Goal: Information Seeking & Learning: Learn about a topic

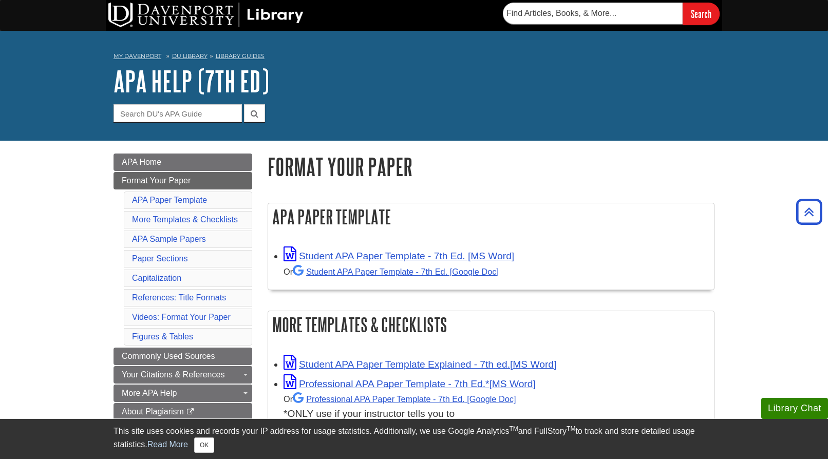
scroll to position [176, 0]
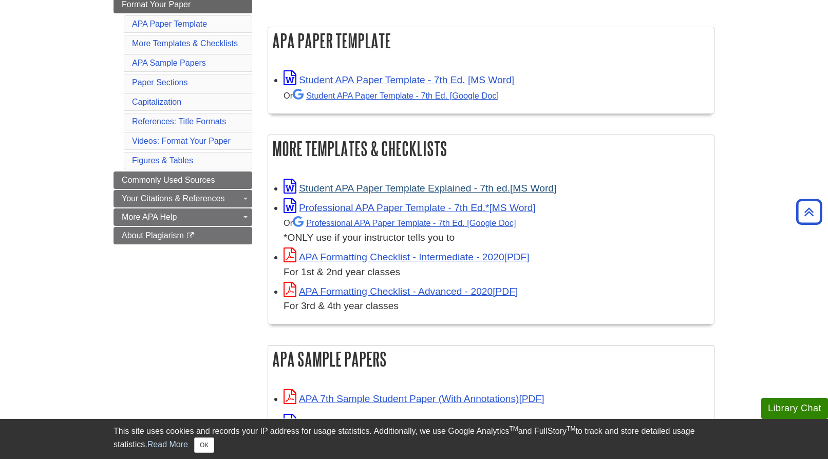
click at [392, 189] on link "Student APA Paper Template Explained - 7th ed." at bounding box center [420, 188] width 273 height 11
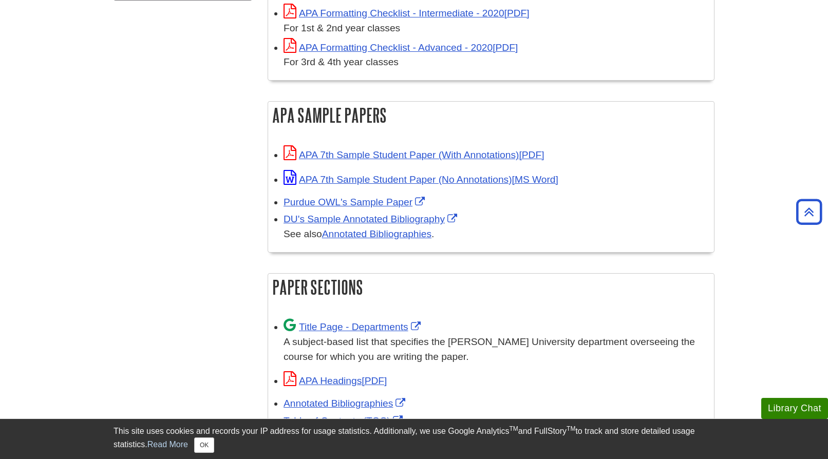
scroll to position [423, 0]
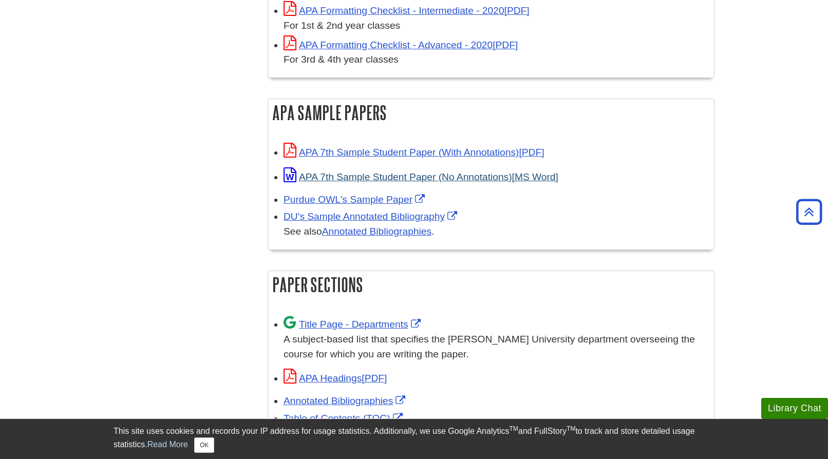
click at [495, 173] on link "APA 7th Sample Student Paper (No Annotations)" at bounding box center [421, 177] width 275 height 11
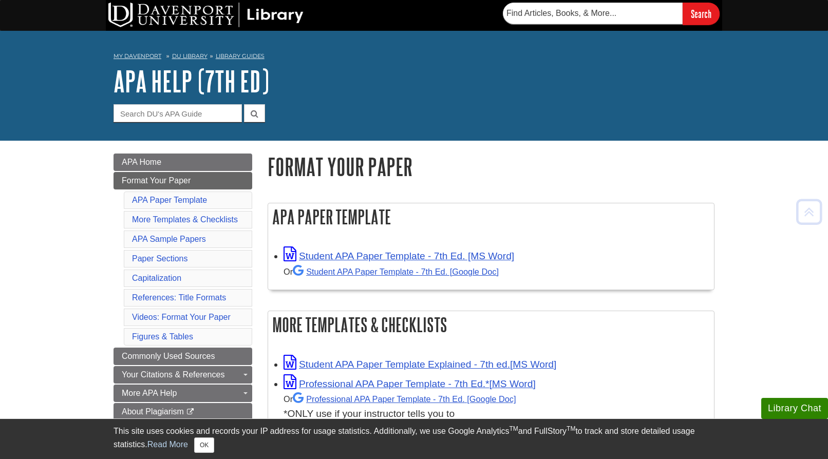
scroll to position [0, 0]
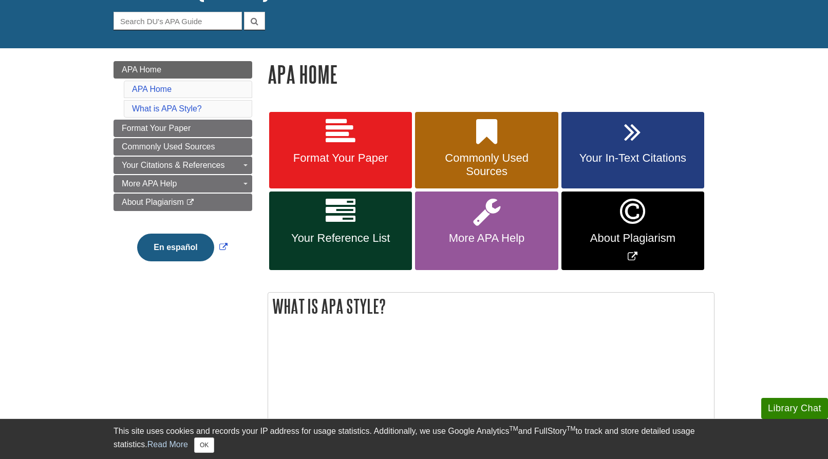
scroll to position [94, 0]
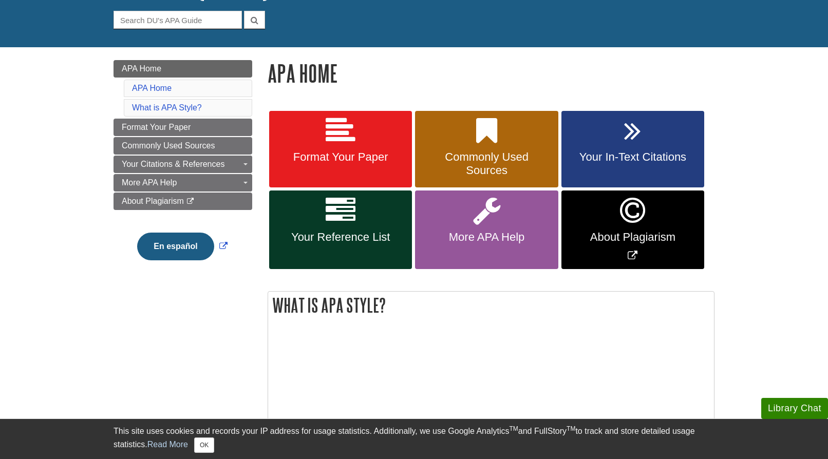
click at [633, 231] on span "About Plagiarism" at bounding box center [632, 237] width 127 height 13
click at [387, 247] on link "Your Reference List" at bounding box center [340, 230] width 143 height 79
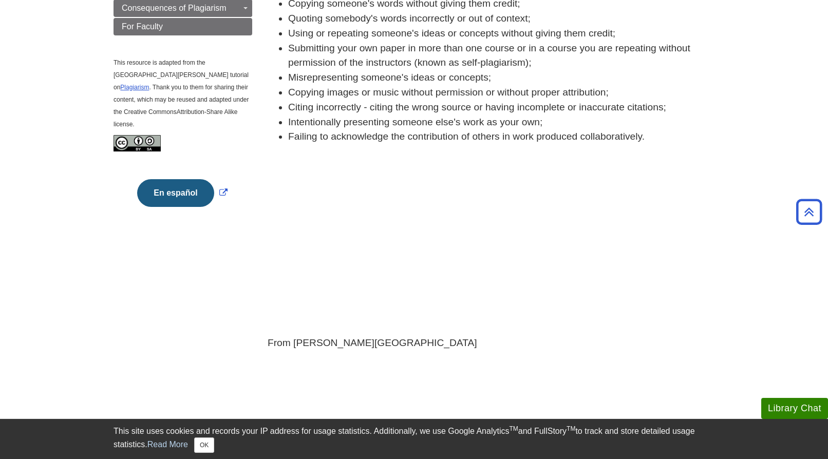
scroll to position [285, 0]
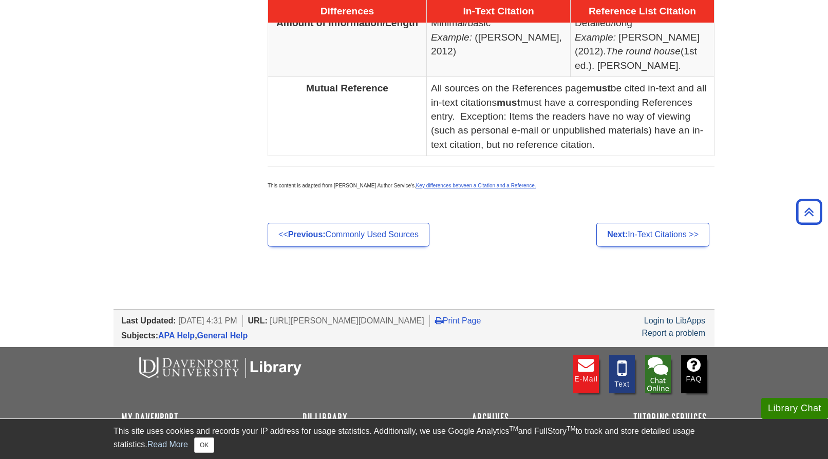
scroll to position [677, 0]
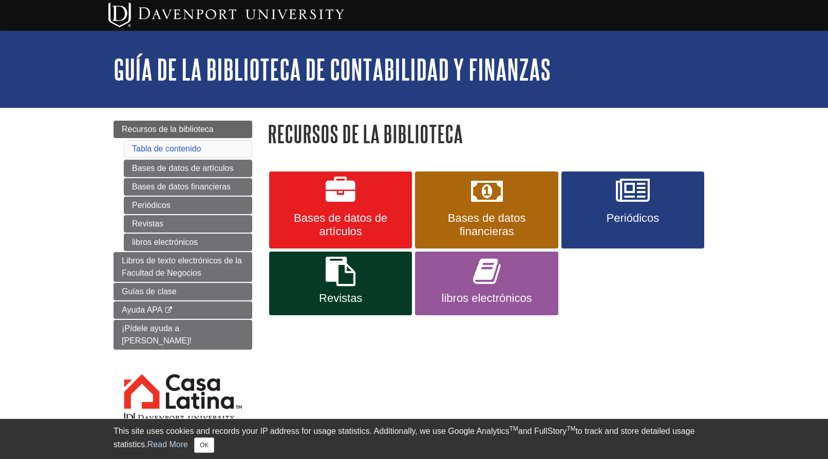
click at [380, 222] on span "Bases de datos de artículos" at bounding box center [340, 225] width 127 height 27
click at [491, 232] on span "Bases de datos financieras" at bounding box center [486, 225] width 127 height 27
click at [492, 287] on link "libros electrónicos" at bounding box center [486, 284] width 143 height 64
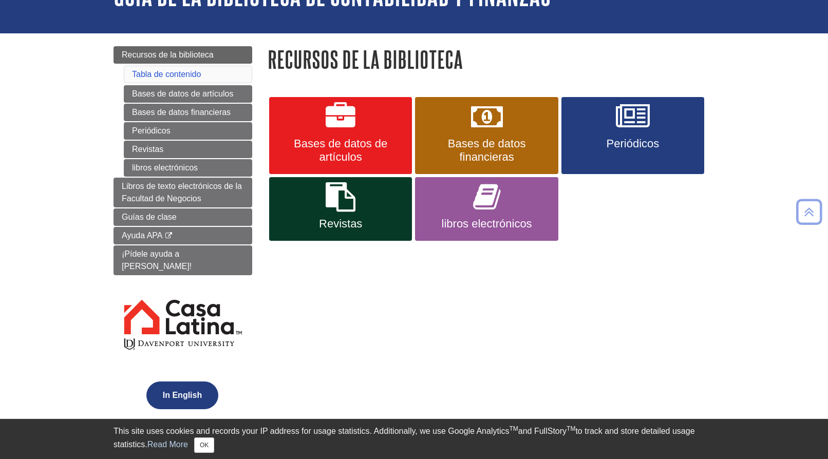
scroll to position [70, 0]
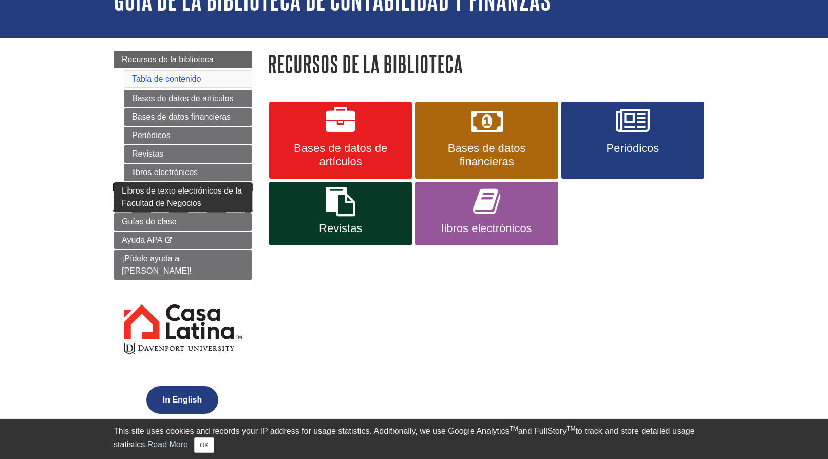
click at [213, 200] on link "Libros de texto electrónicos de la Facultad de Negocios" at bounding box center [183, 197] width 139 height 30
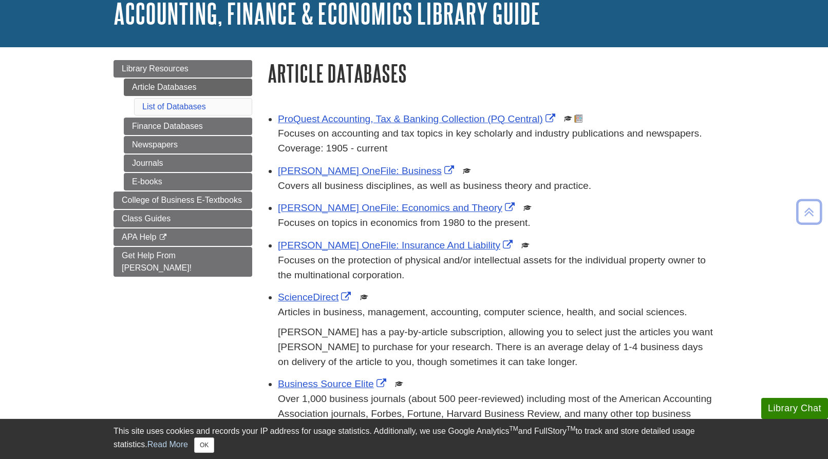
scroll to position [65, 0]
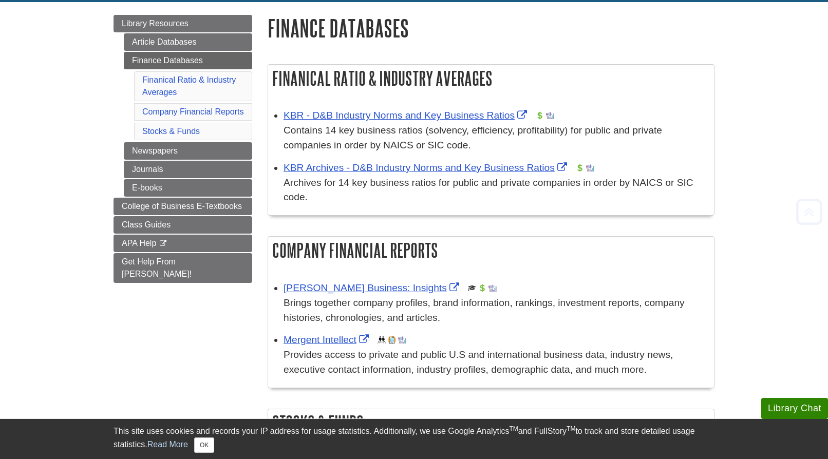
scroll to position [123, 0]
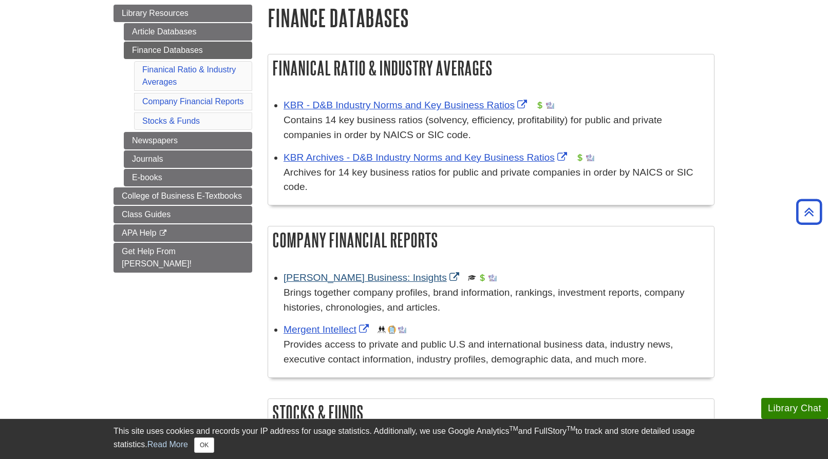
click at [377, 277] on link "Gale Business: Insights" at bounding box center [373, 277] width 178 height 11
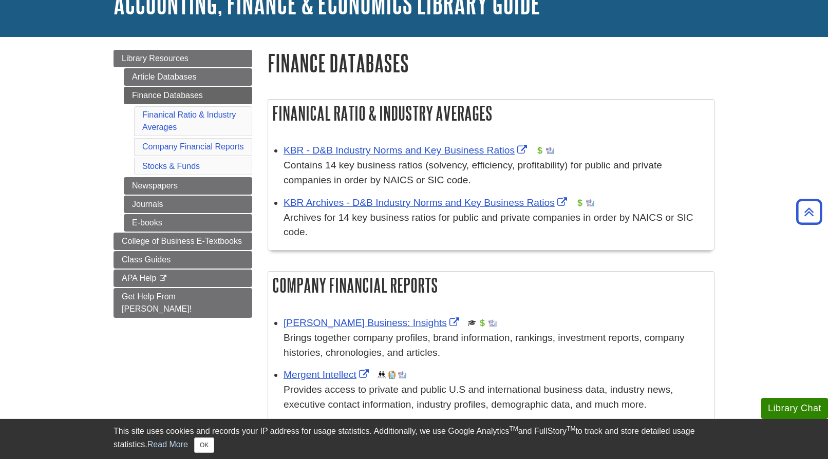
scroll to position [77, 0]
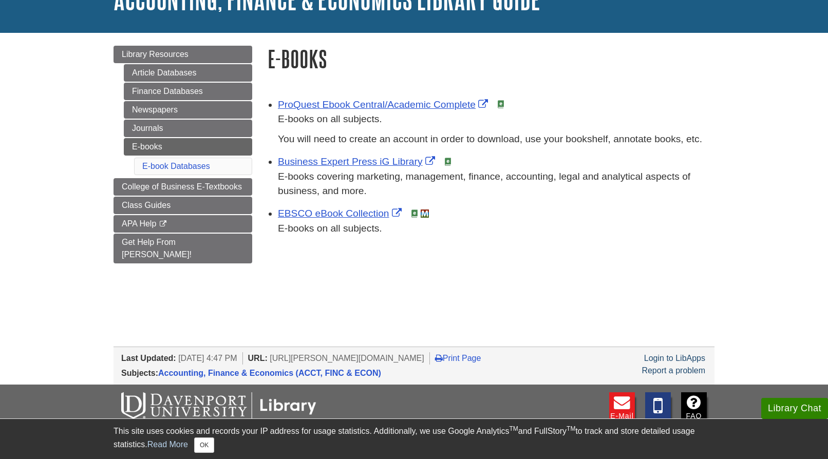
scroll to position [86, 0]
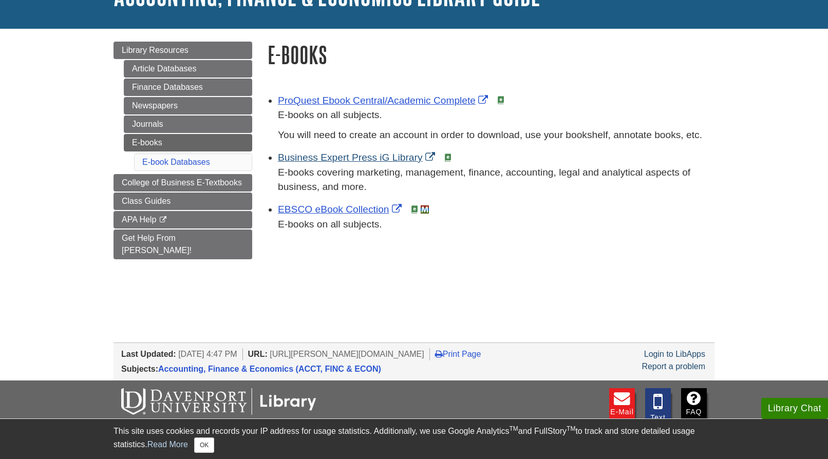
click at [407, 157] on link "Business Expert Press iG Library" at bounding box center [358, 157] width 160 height 11
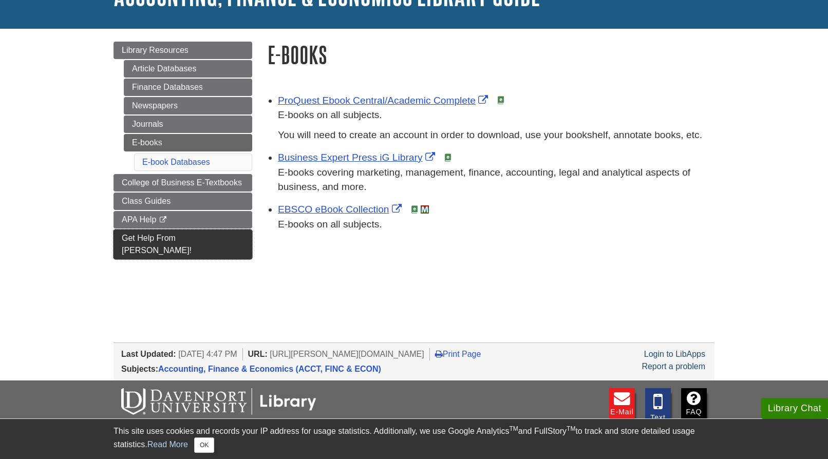
click at [163, 240] on span "Get Help From [PERSON_NAME]!" at bounding box center [157, 244] width 70 height 21
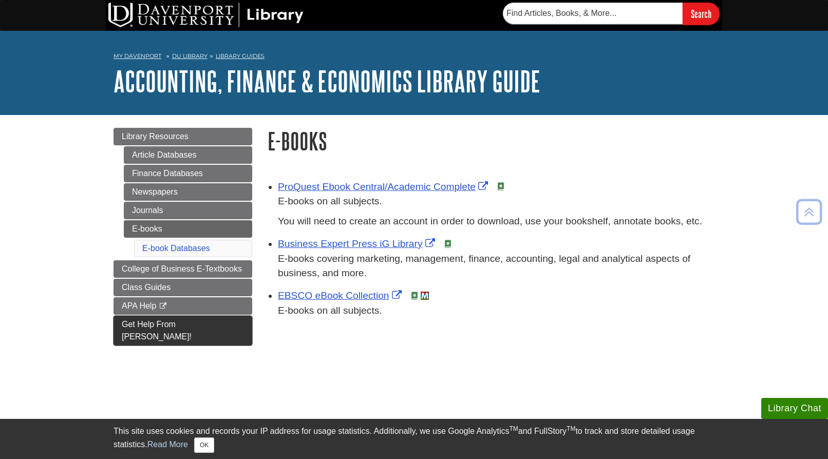
scroll to position [0, 0]
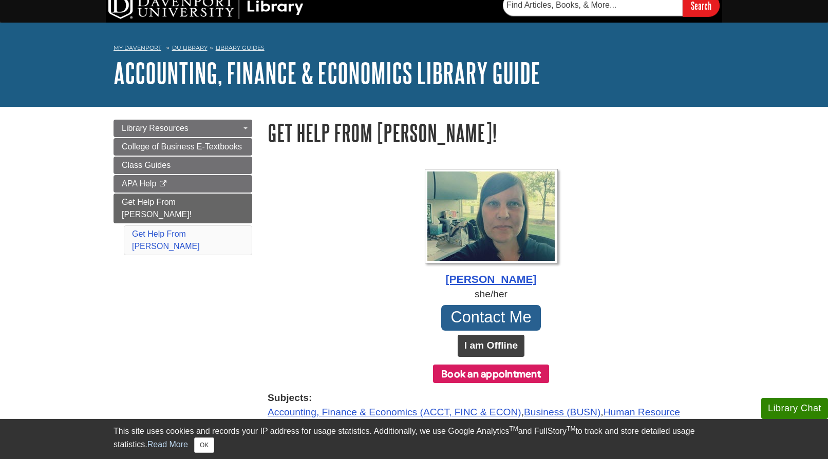
scroll to position [1, 0]
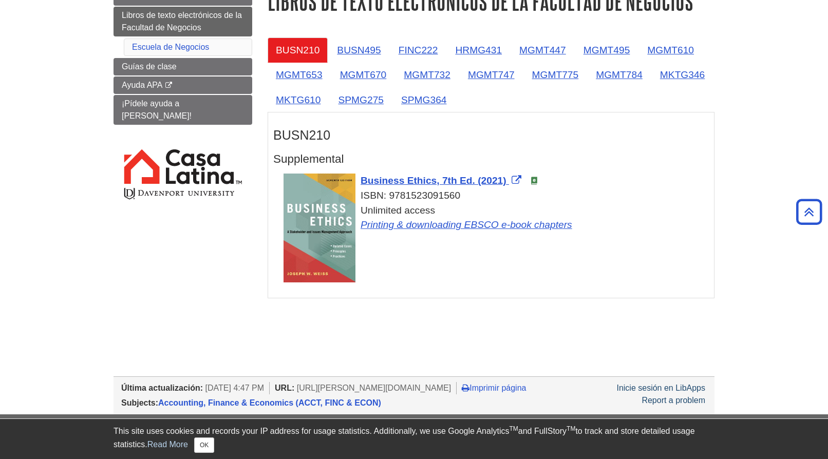
scroll to position [129, 0]
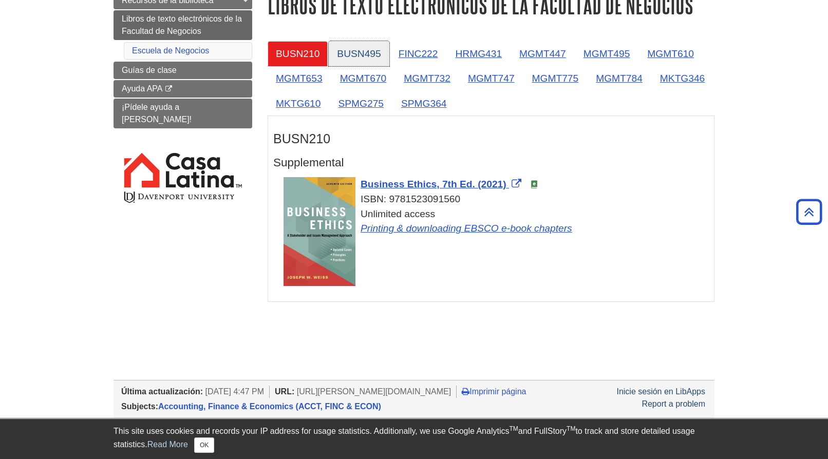
click at [353, 53] on link "BUSN495" at bounding box center [359, 53] width 60 height 25
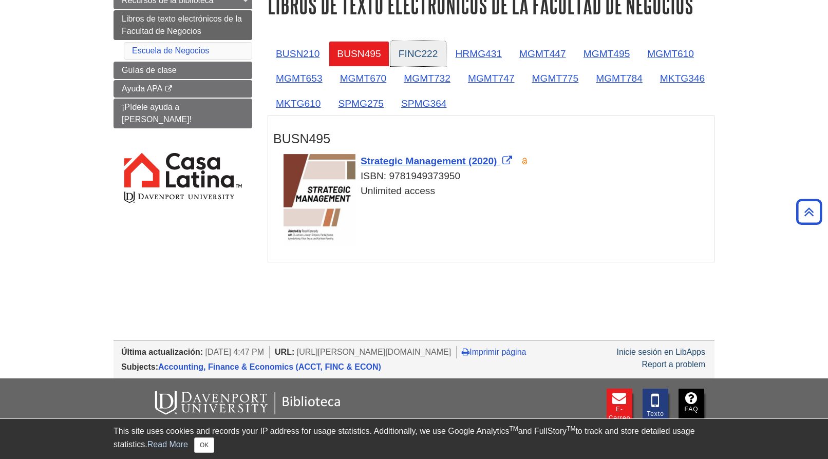
click at [420, 45] on link "FINC222" at bounding box center [418, 53] width 56 height 25
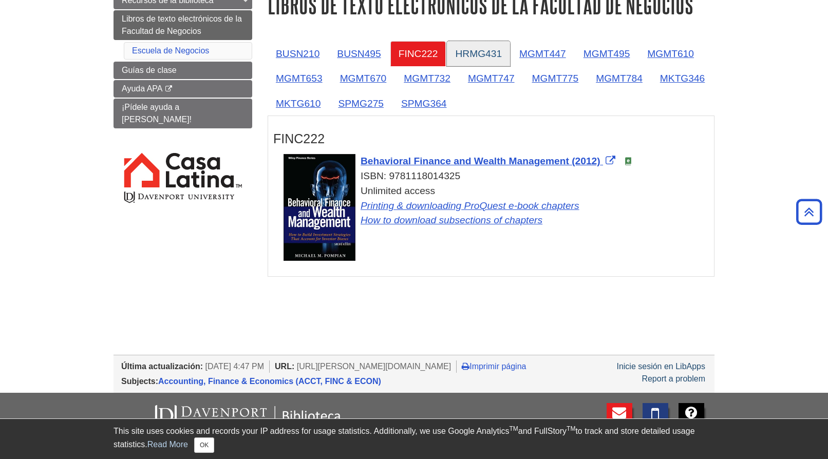
click at [488, 51] on link "HRMG431" at bounding box center [478, 53] width 63 height 25
